Goal: Information Seeking & Learning: Learn about a topic

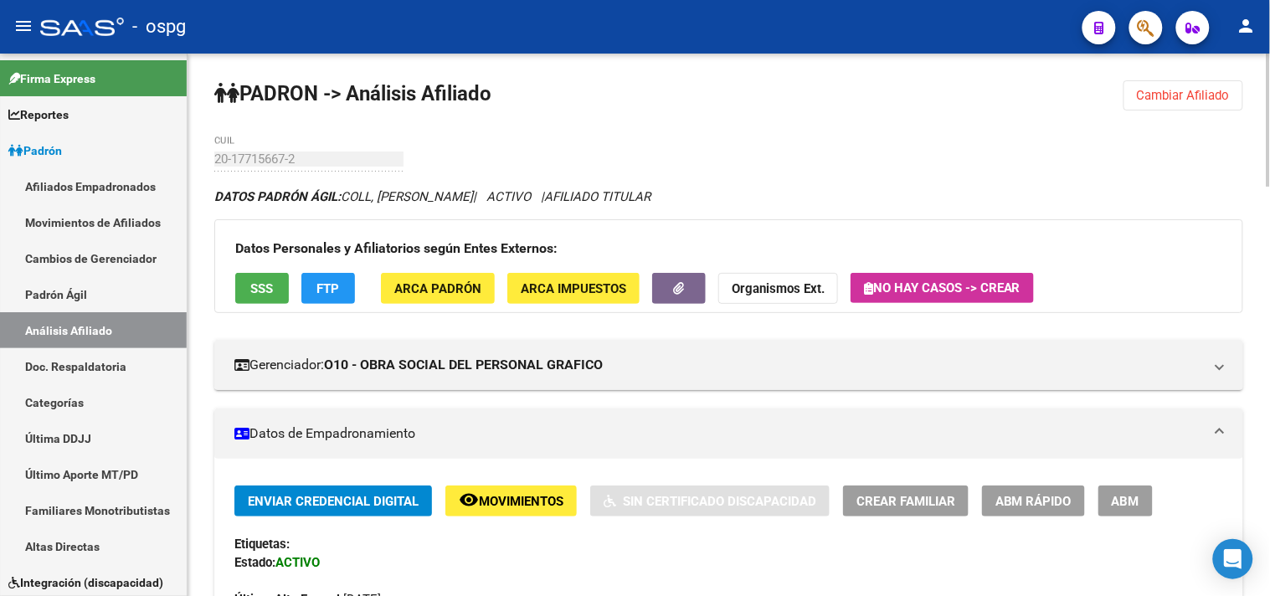
drag, startPoint x: 1145, startPoint y: 88, endPoint x: 1128, endPoint y: 92, distance: 17.3
click at [1141, 89] on span "Cambiar Afiliado" at bounding box center [1183, 95] width 93 height 15
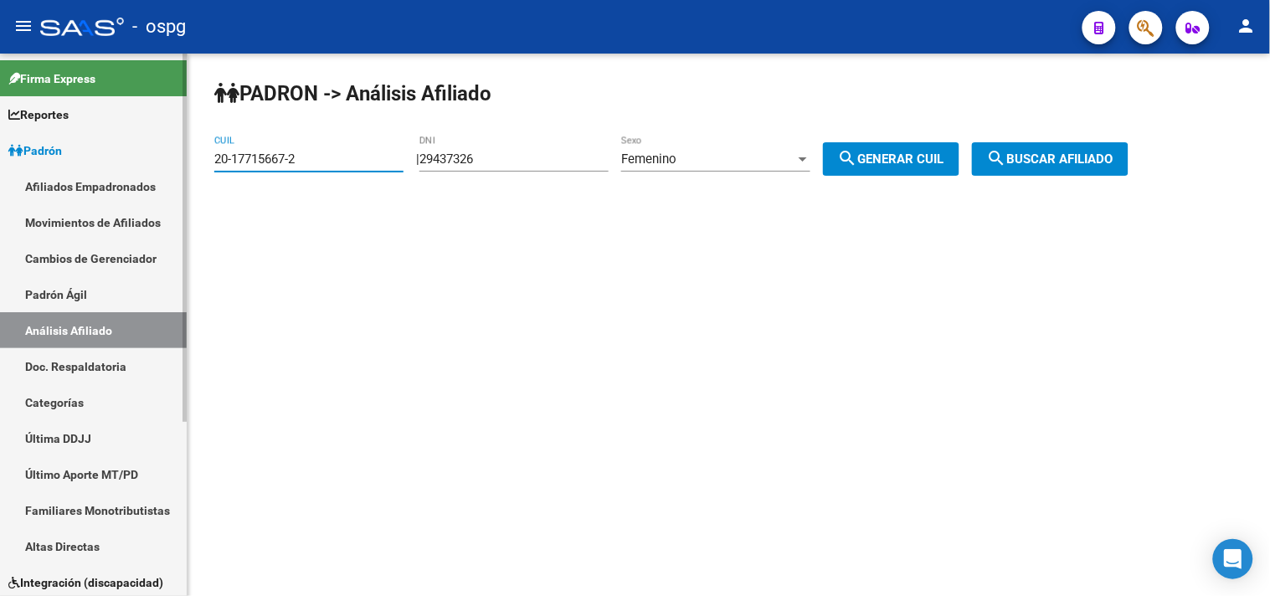
drag, startPoint x: 285, startPoint y: 163, endPoint x: 157, endPoint y: 170, distance: 128.3
click at [163, 166] on mat-sidenav-container "Firma Express Reportes Ingresos Devengados Análisis Histórico Detalles Transfer…" at bounding box center [635, 325] width 1270 height 543
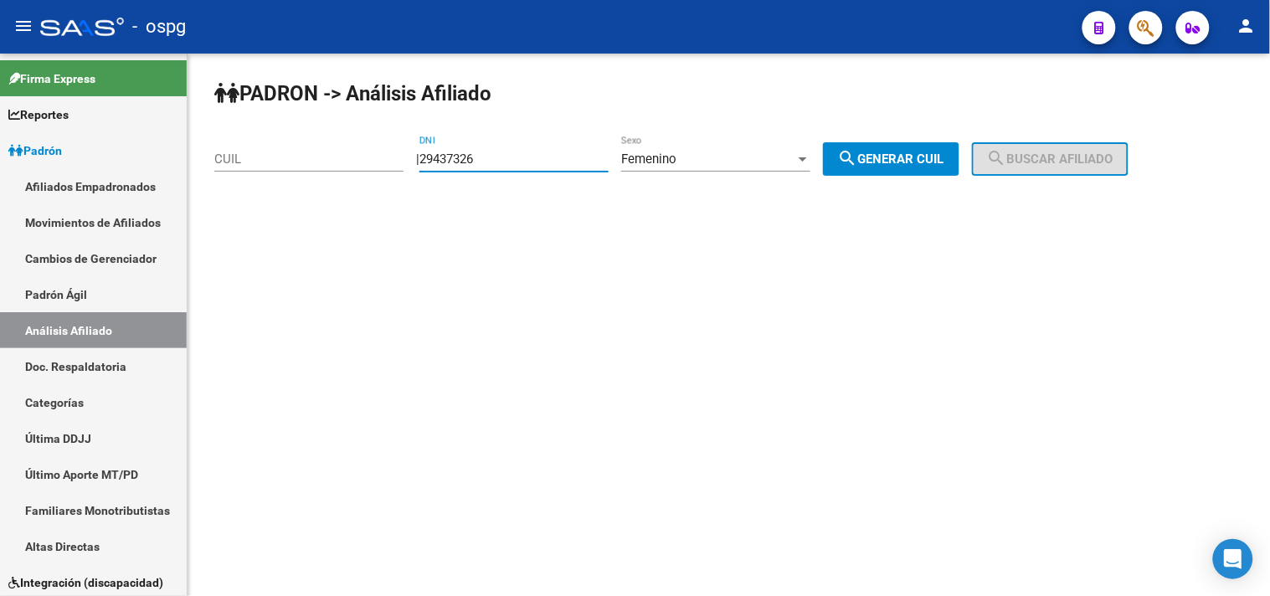
drag, startPoint x: 518, startPoint y: 160, endPoint x: 404, endPoint y: 166, distance: 114.0
click at [406, 170] on div "PADRON -> Análisis Afiliado CUIL | 29437326 DNI Femenino Sexo search Generar CU…" at bounding box center [729, 142] width 1083 height 176
paste input "18906310"
type input "18906310"
click at [721, 169] on div "Femenino Sexo" at bounding box center [715, 154] width 189 height 36
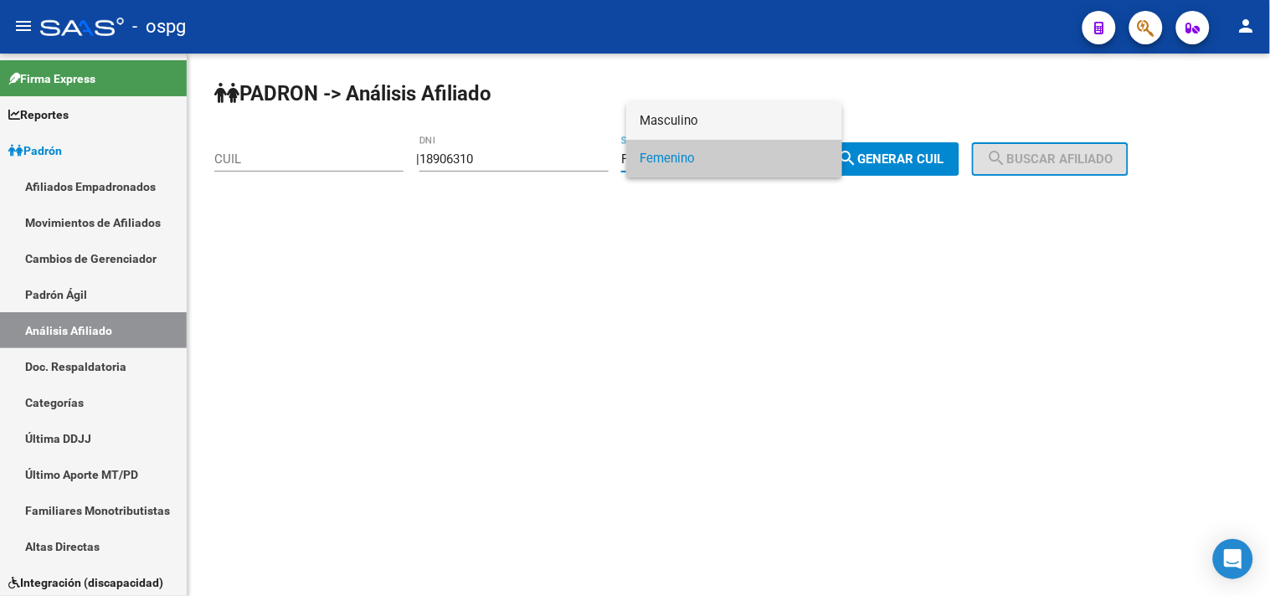
drag, startPoint x: 699, startPoint y: 126, endPoint x: 729, endPoint y: 124, distance: 30.2
click at [702, 126] on span "Masculino" at bounding box center [734, 121] width 189 height 38
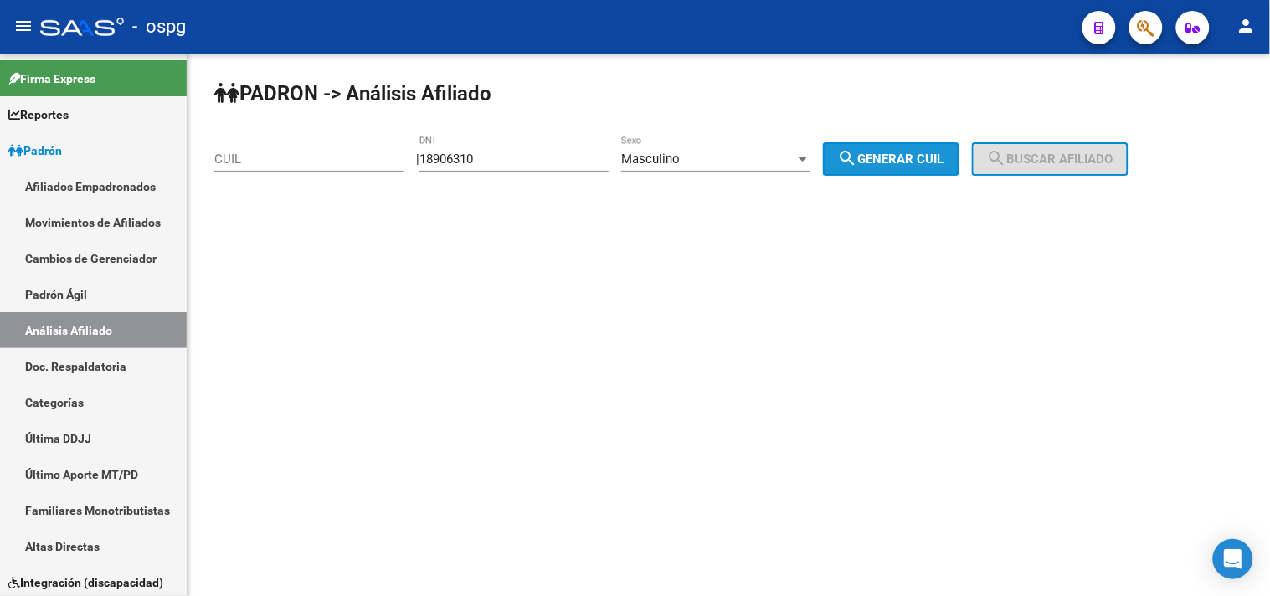
drag, startPoint x: 921, startPoint y: 157, endPoint x: 1070, endPoint y: 162, distance: 149.1
click at [941, 162] on span "search Generar CUIL" at bounding box center [891, 159] width 106 height 15
type input "20-18906310-6"
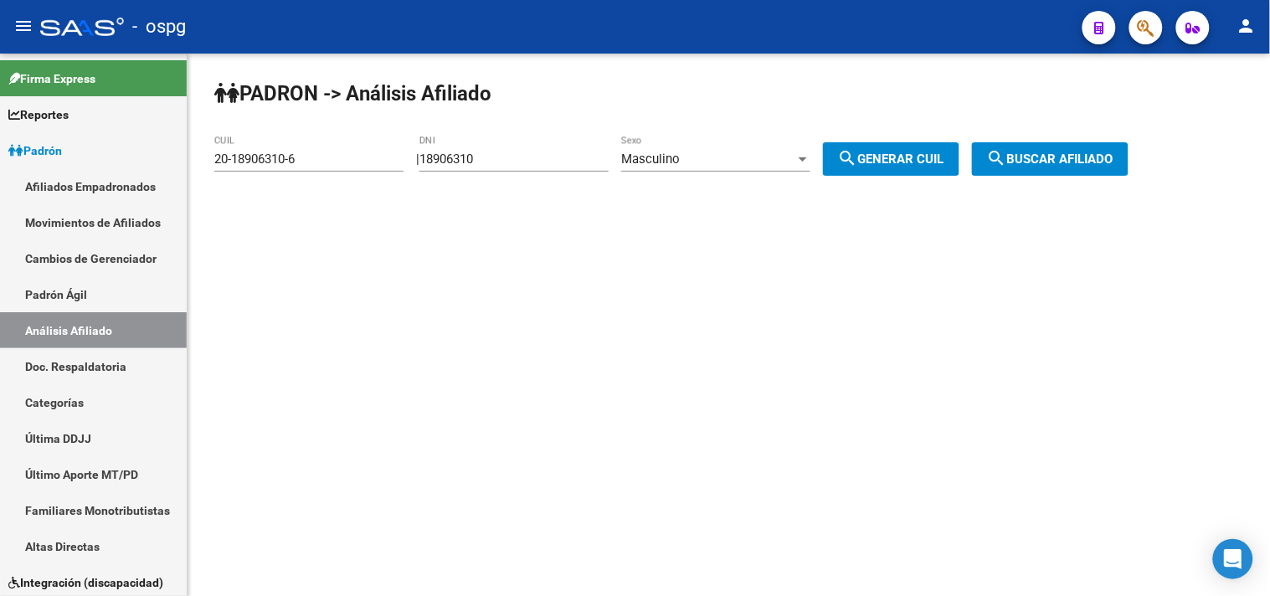
drag, startPoint x: 1072, startPoint y: 160, endPoint x: 1050, endPoint y: 162, distance: 21.8
click at [1067, 160] on span "search Buscar afiliado" at bounding box center [1050, 159] width 126 height 15
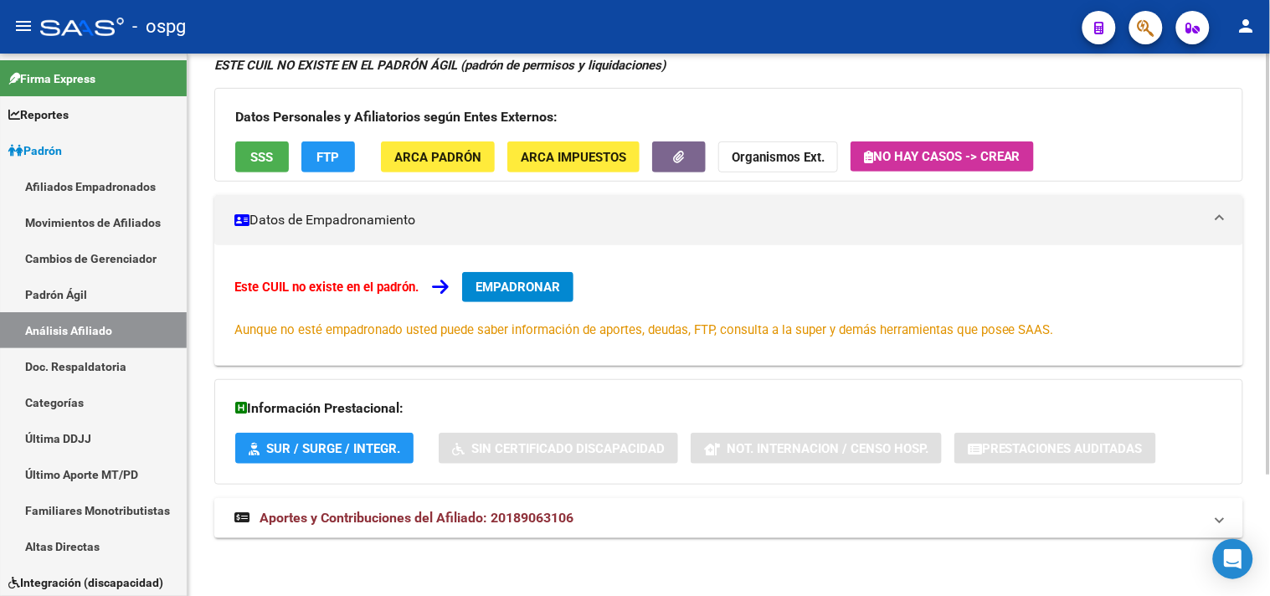
scroll to position [156, 0]
click at [511, 526] on strong "Aportes y Contribuciones del Afiliado: 20189063106" at bounding box center [403, 517] width 339 height 18
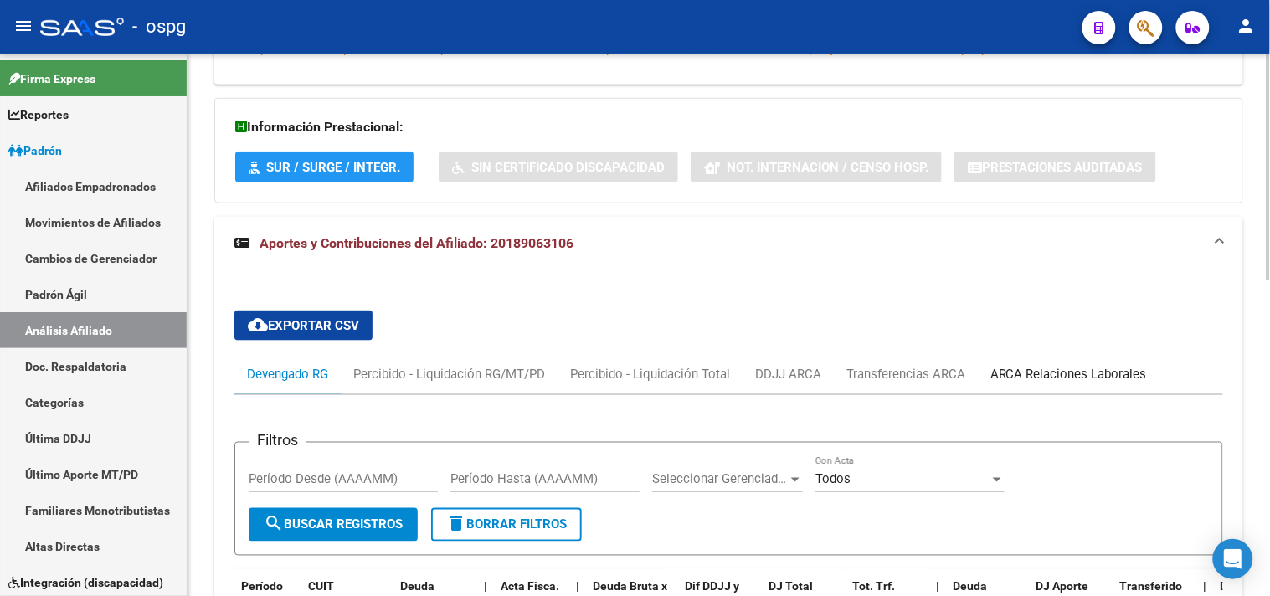
click at [1035, 382] on div "ARCA Relaciones Laborales" at bounding box center [1069, 374] width 157 height 18
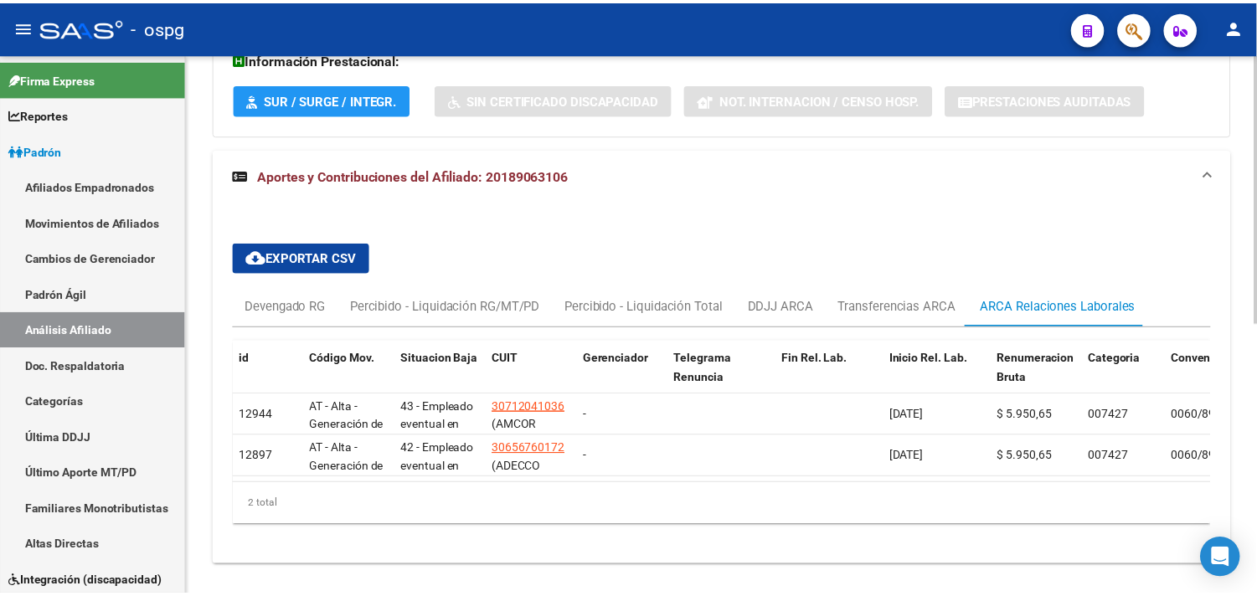
scroll to position [528, 0]
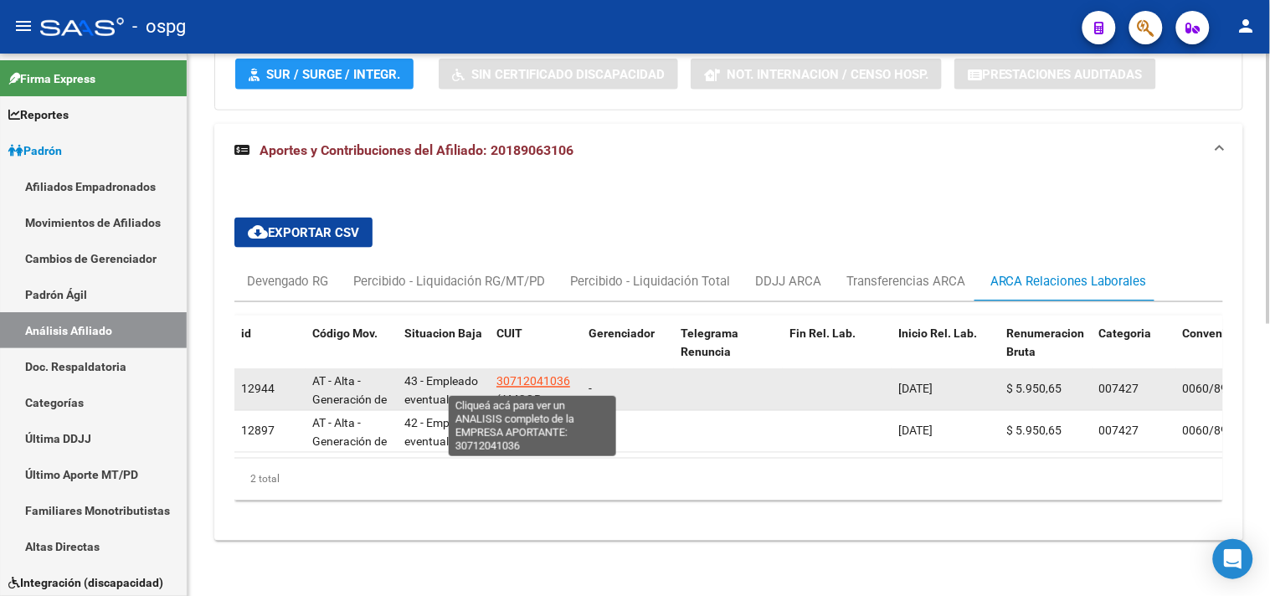
click at [518, 382] on span "30712041036" at bounding box center [534, 381] width 74 height 13
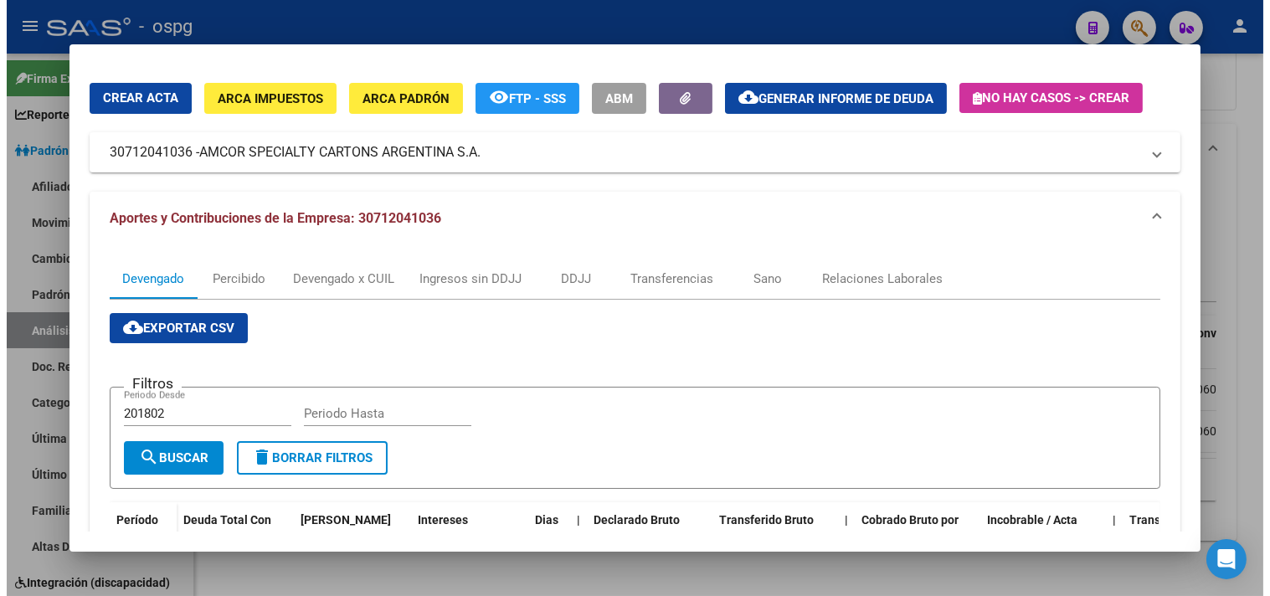
scroll to position [0, 0]
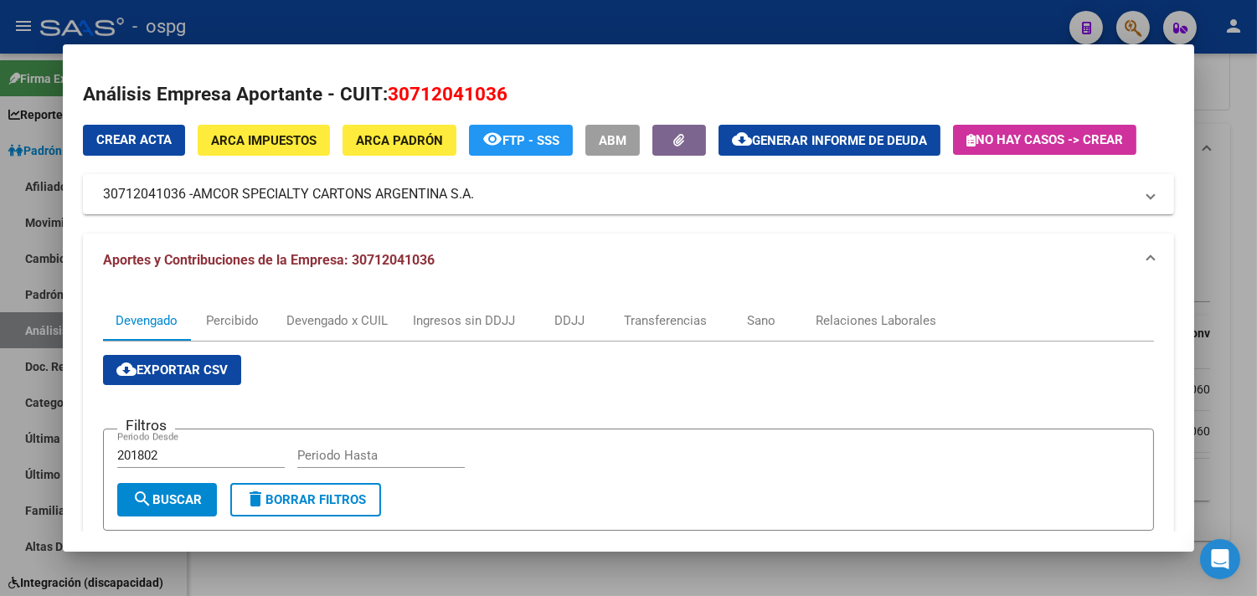
click at [286, 31] on div at bounding box center [628, 298] width 1257 height 596
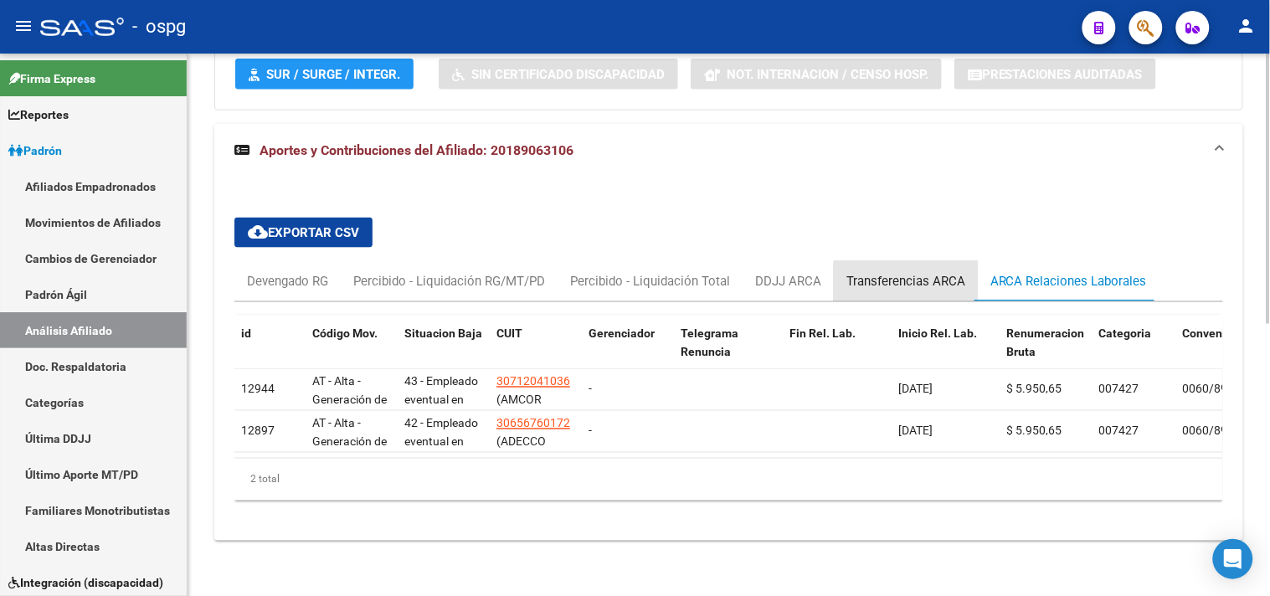
click at [934, 285] on div "Transferencias ARCA" at bounding box center [906, 281] width 119 height 18
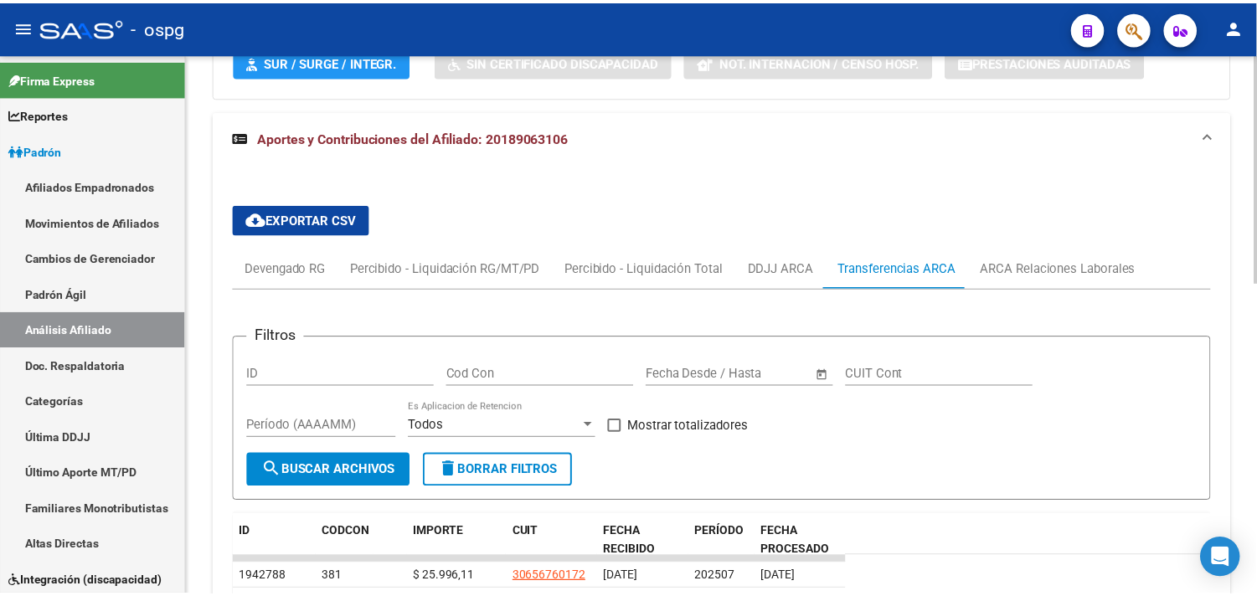
scroll to position [737, 0]
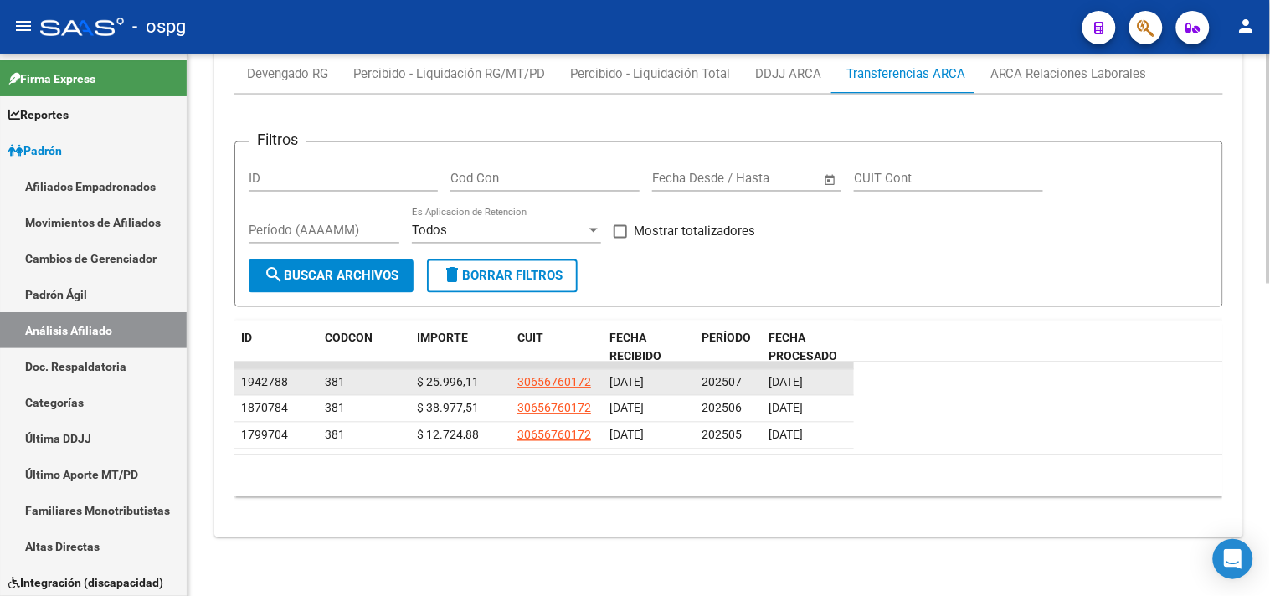
click at [556, 384] on span "30656760172" at bounding box center [555, 382] width 74 height 13
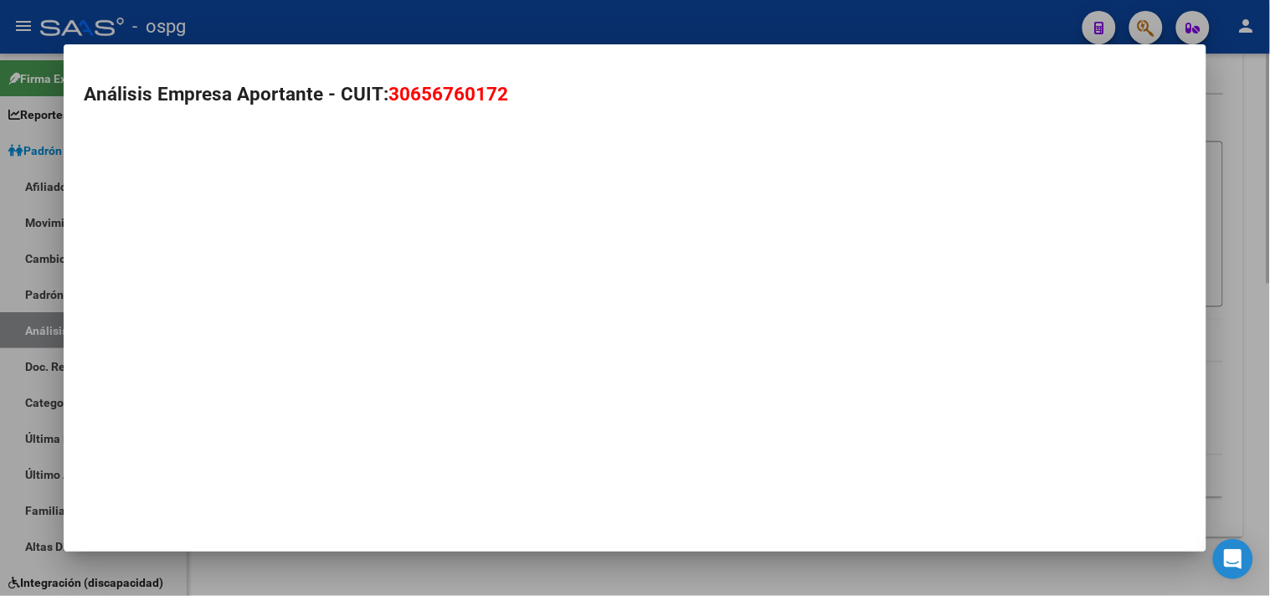
type textarea "30656760172"
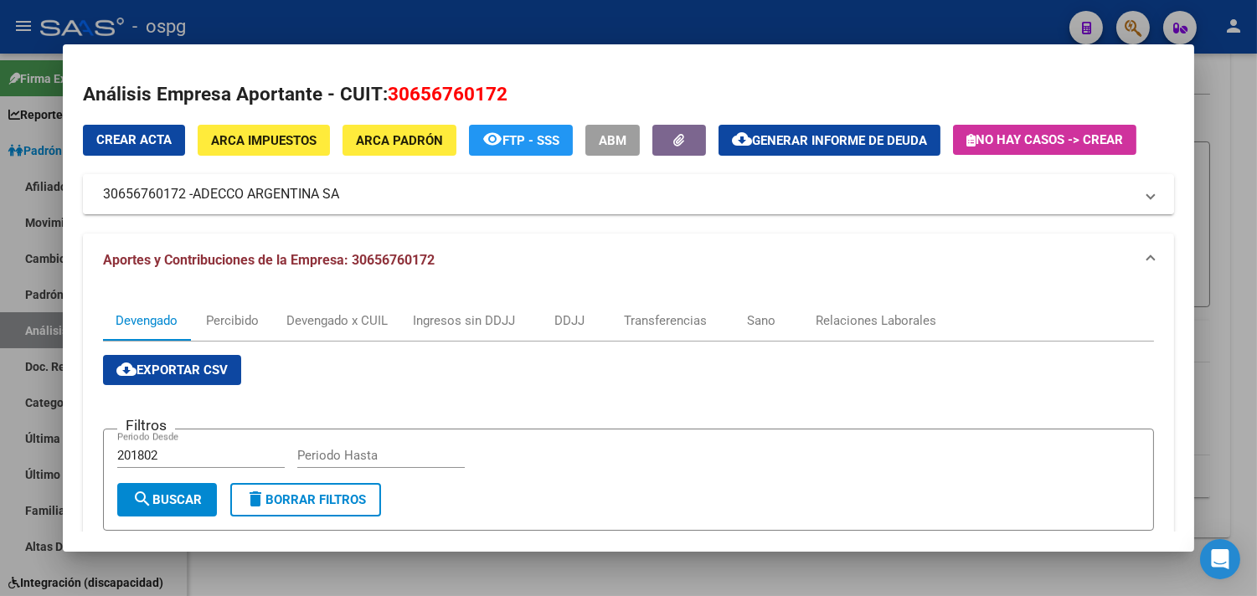
drag, startPoint x: 347, startPoint y: 190, endPoint x: 306, endPoint y: 188, distance: 40.3
click at [306, 188] on mat-panel-title "30656760172 - ADECCO [GEOGRAPHIC_DATA] SA" at bounding box center [618, 194] width 1031 height 20
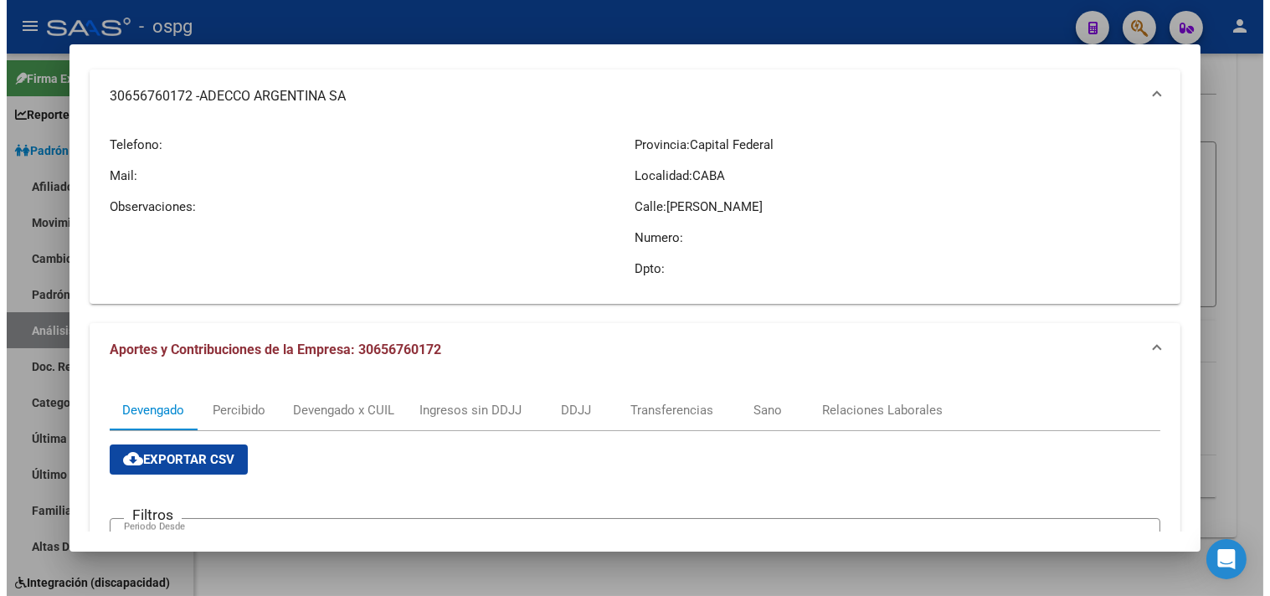
scroll to position [279, 0]
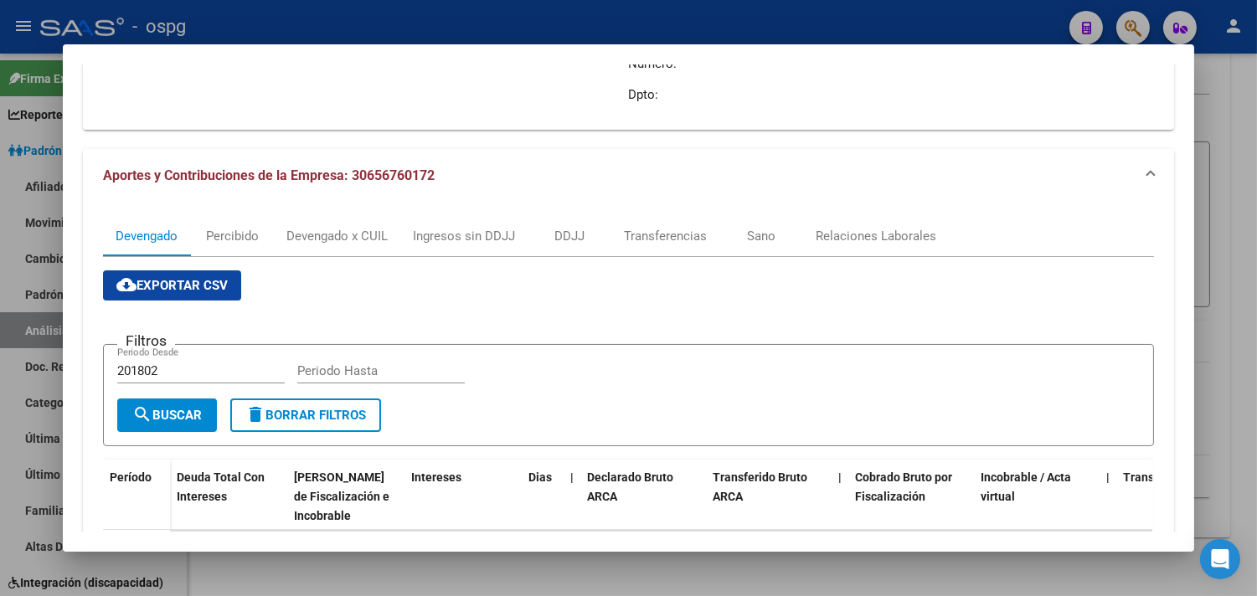
click at [498, 20] on div at bounding box center [628, 298] width 1257 height 596
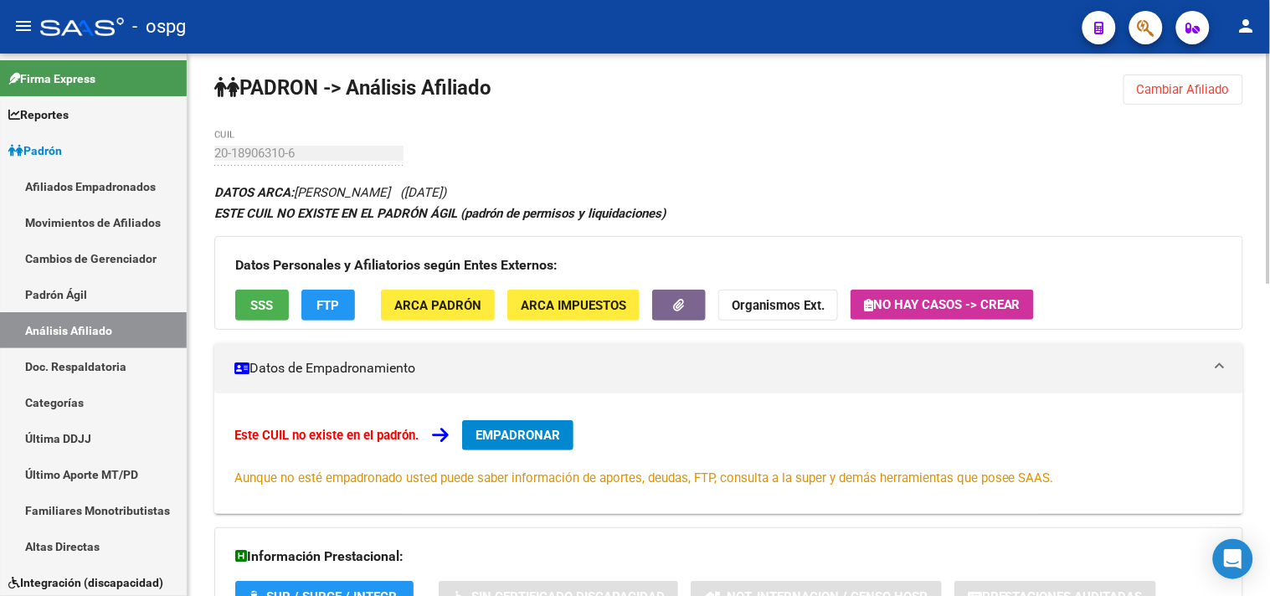
scroll to position [0, 0]
